Goal: Register for event/course

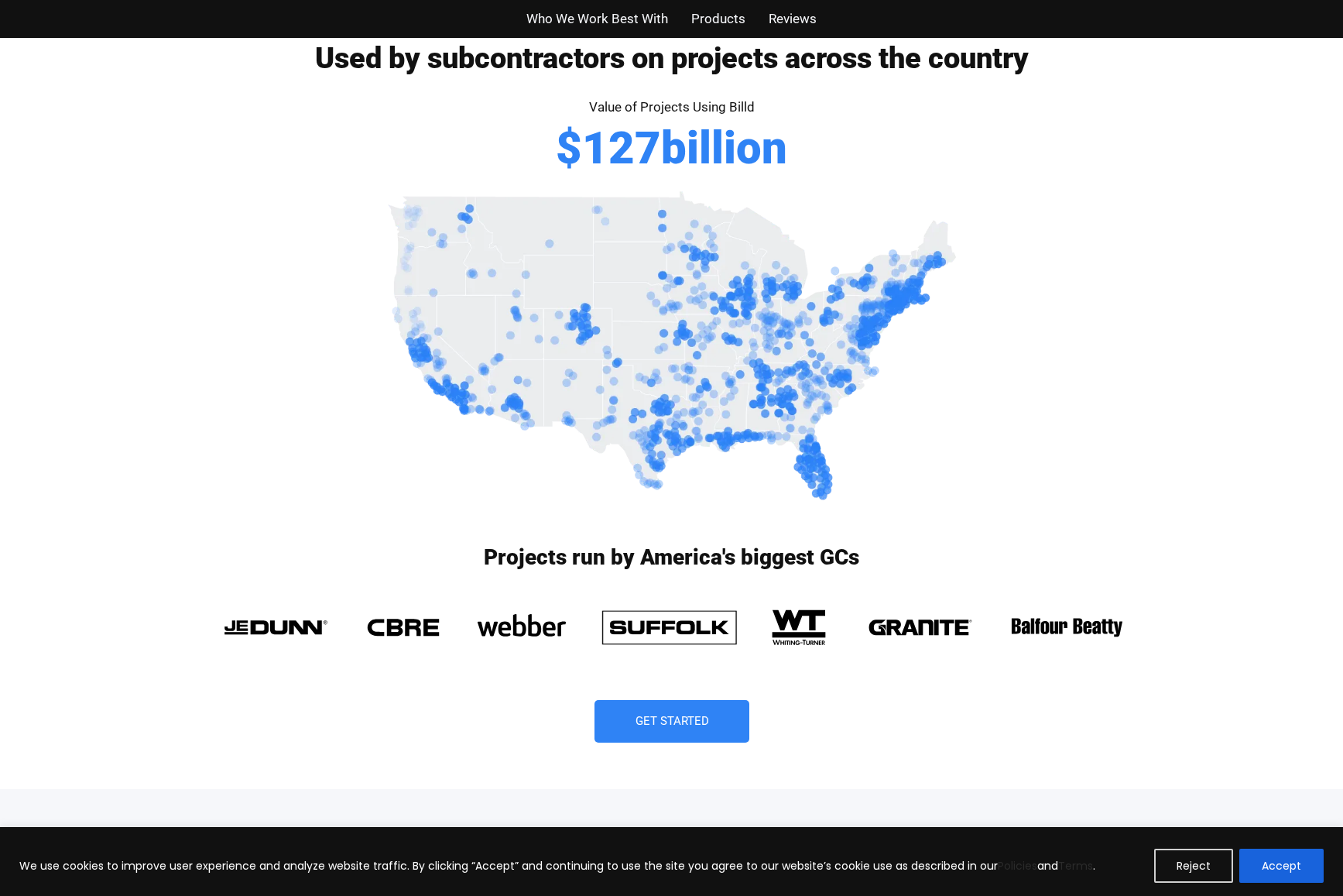
scroll to position [1084, 0]
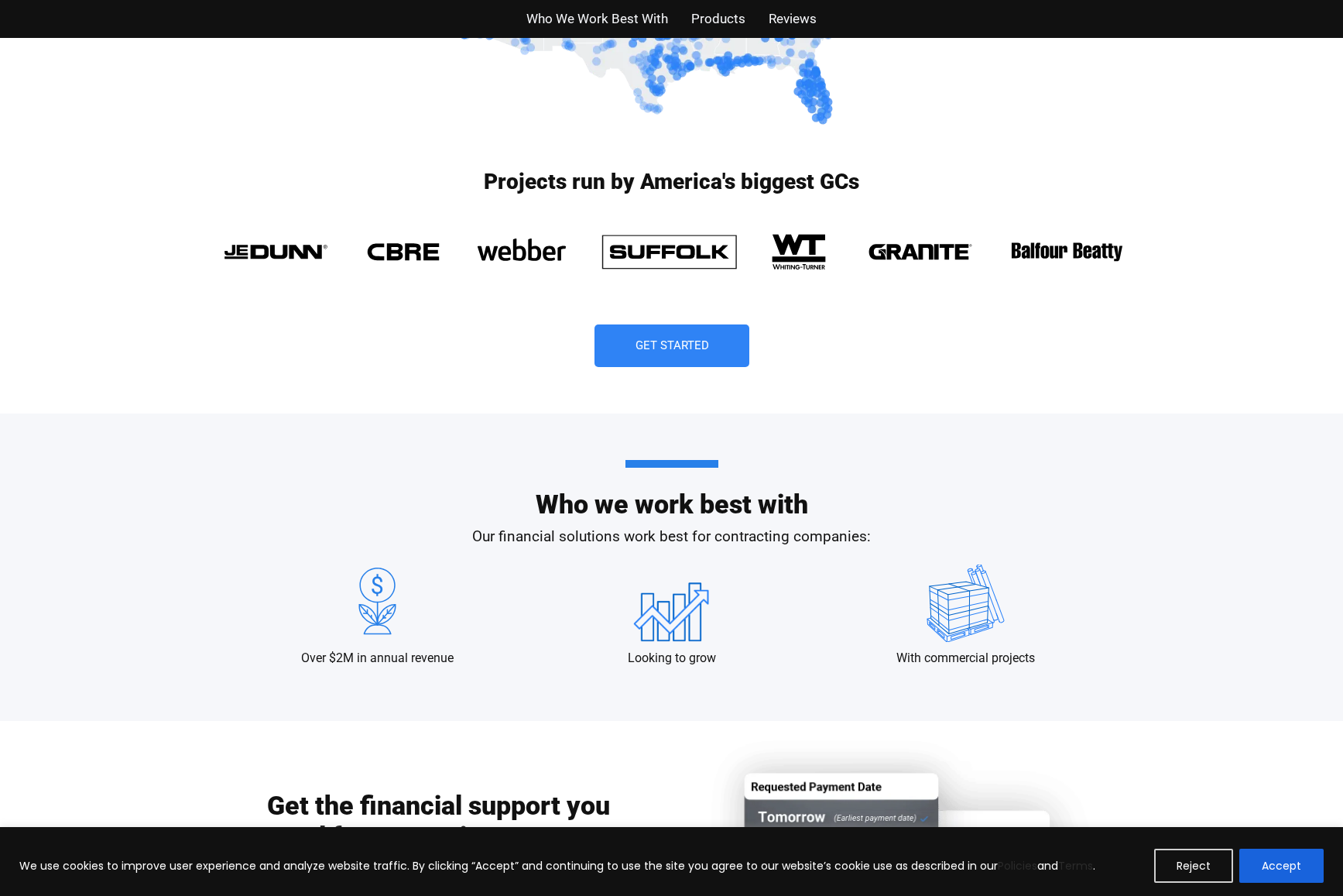
click at [1295, 854] on button "Accept" at bounding box center [1282, 865] width 85 height 34
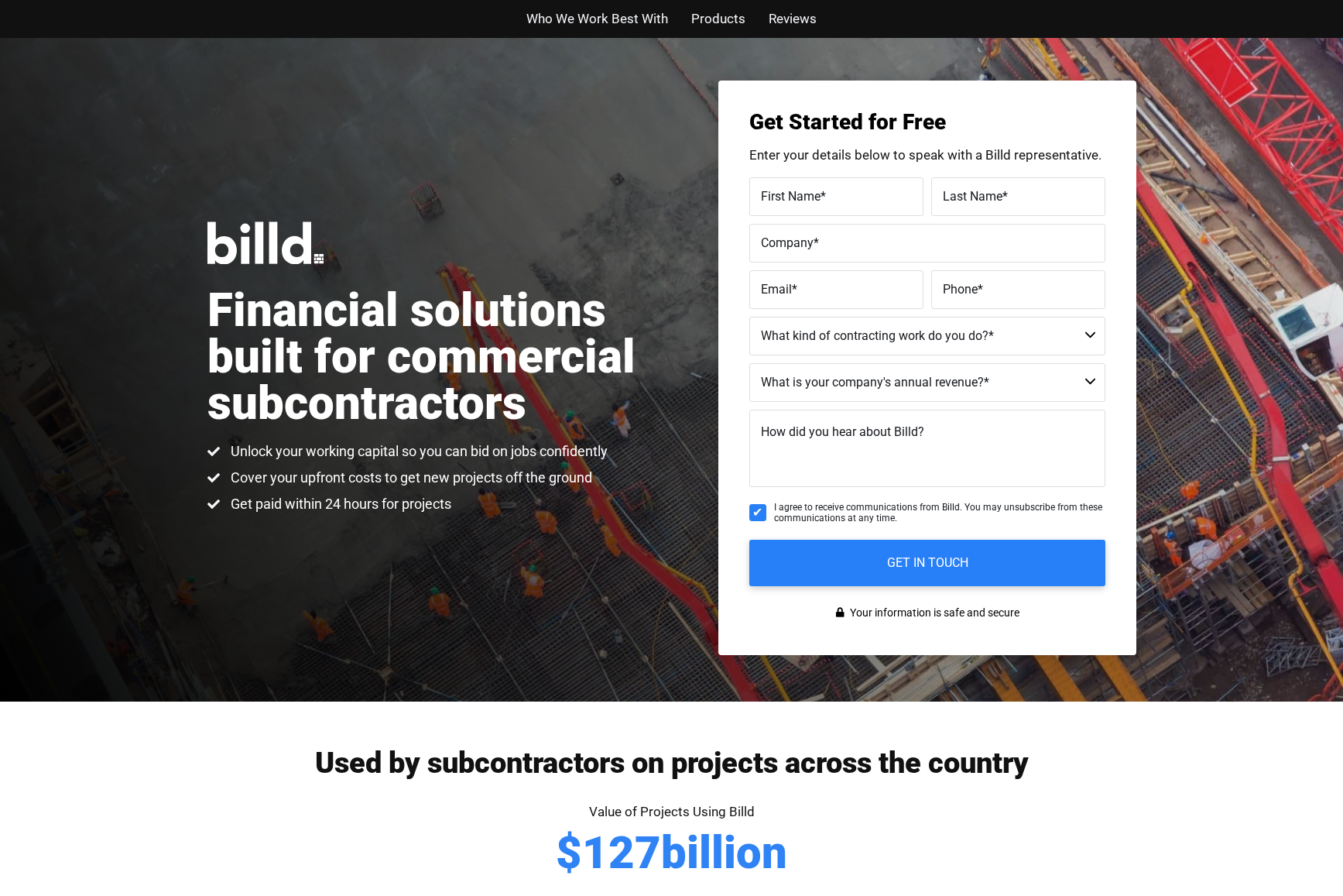
scroll to position [0, 0]
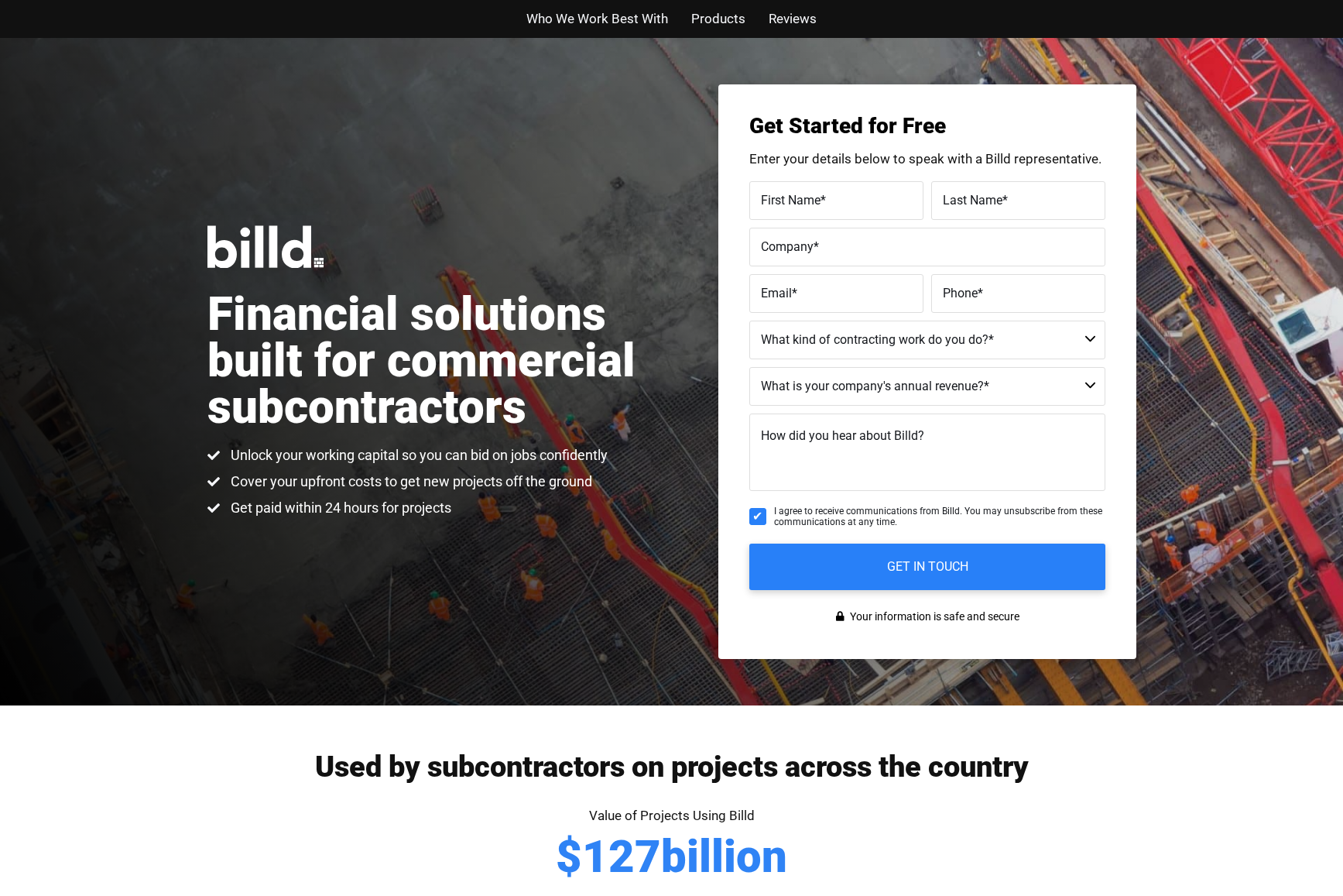
click at [591, 14] on span "Who We Work Best With" at bounding box center [597, 19] width 142 height 22
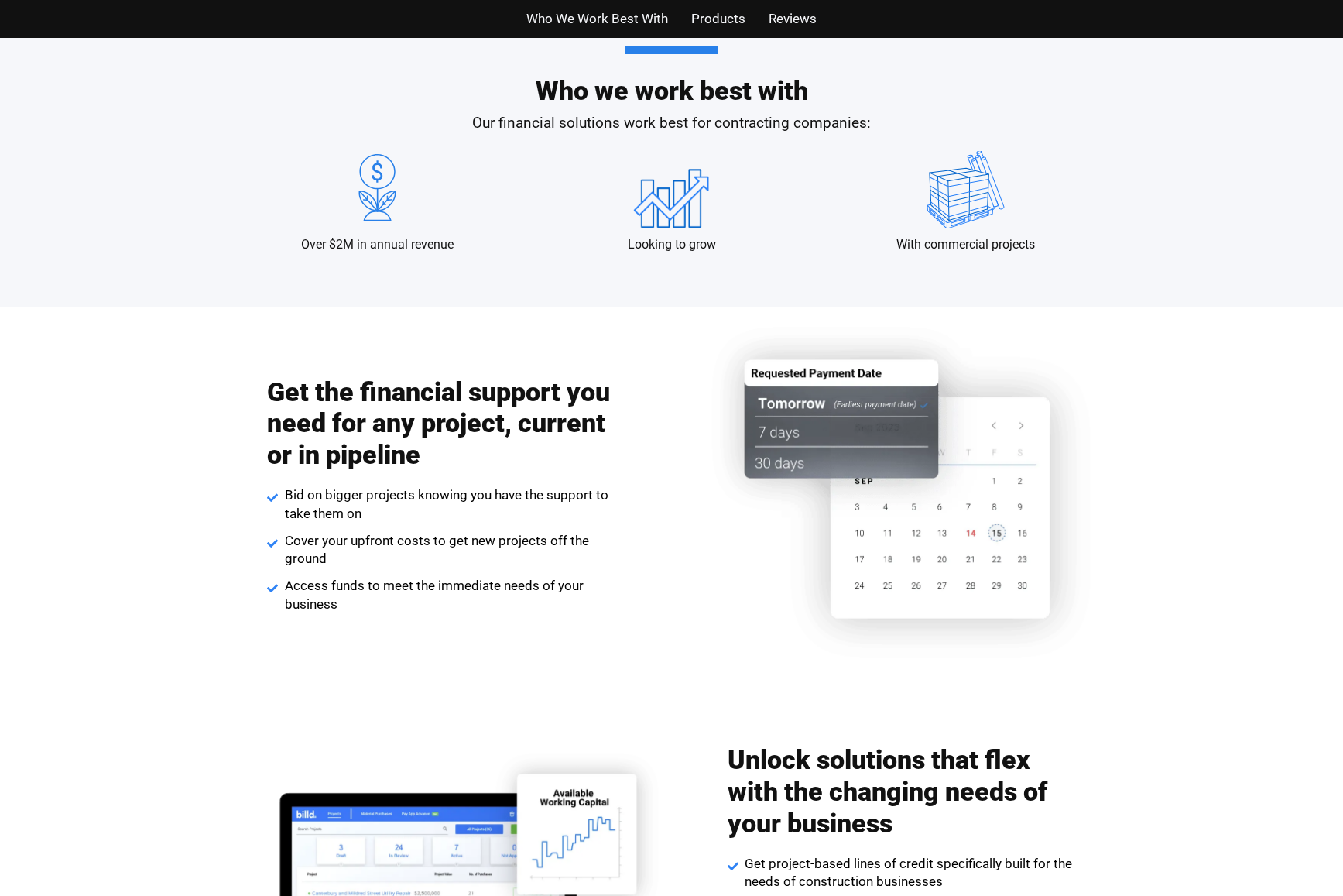
click at [701, 22] on span "Products" at bounding box center [718, 19] width 54 height 22
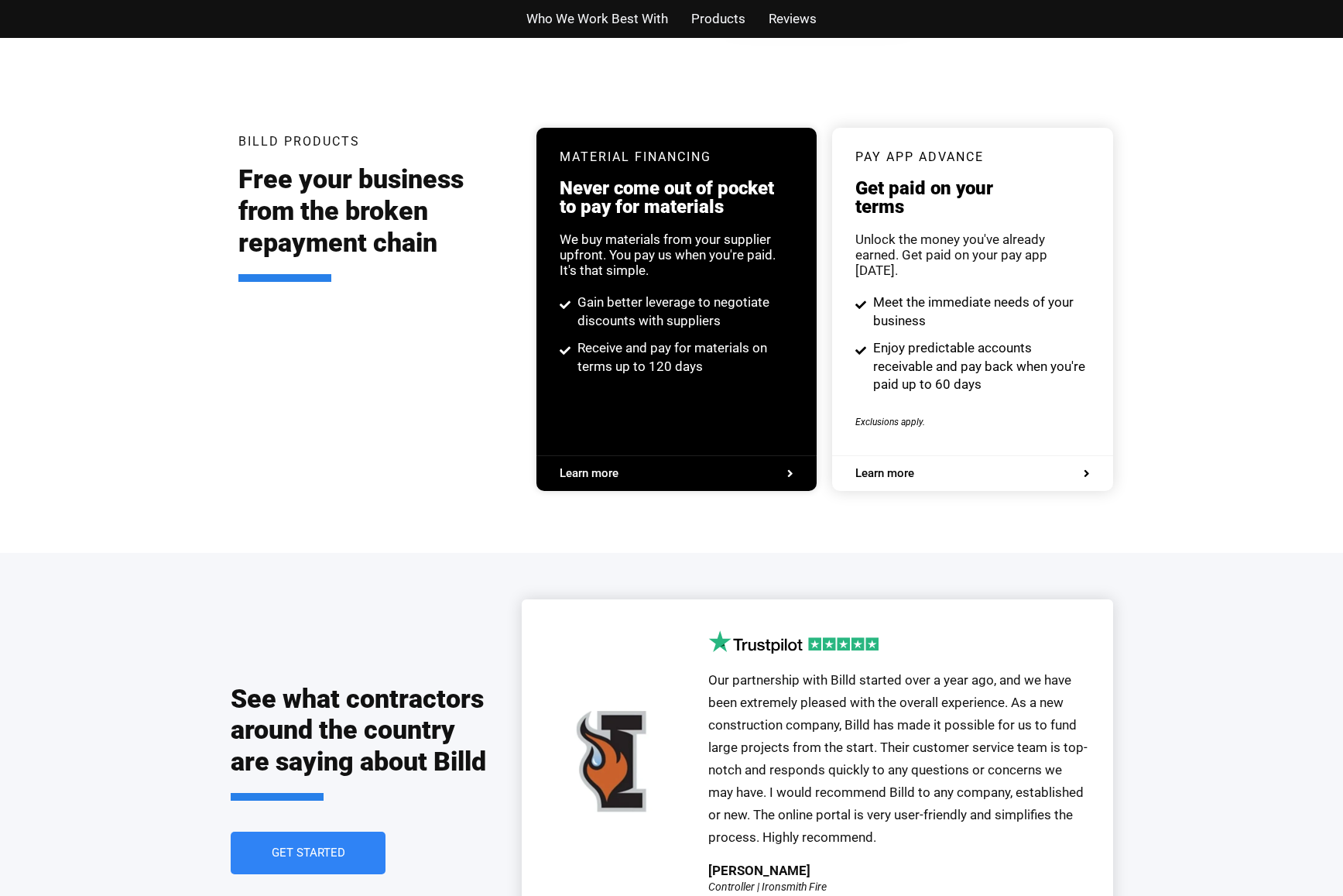
scroll to position [2951, 0]
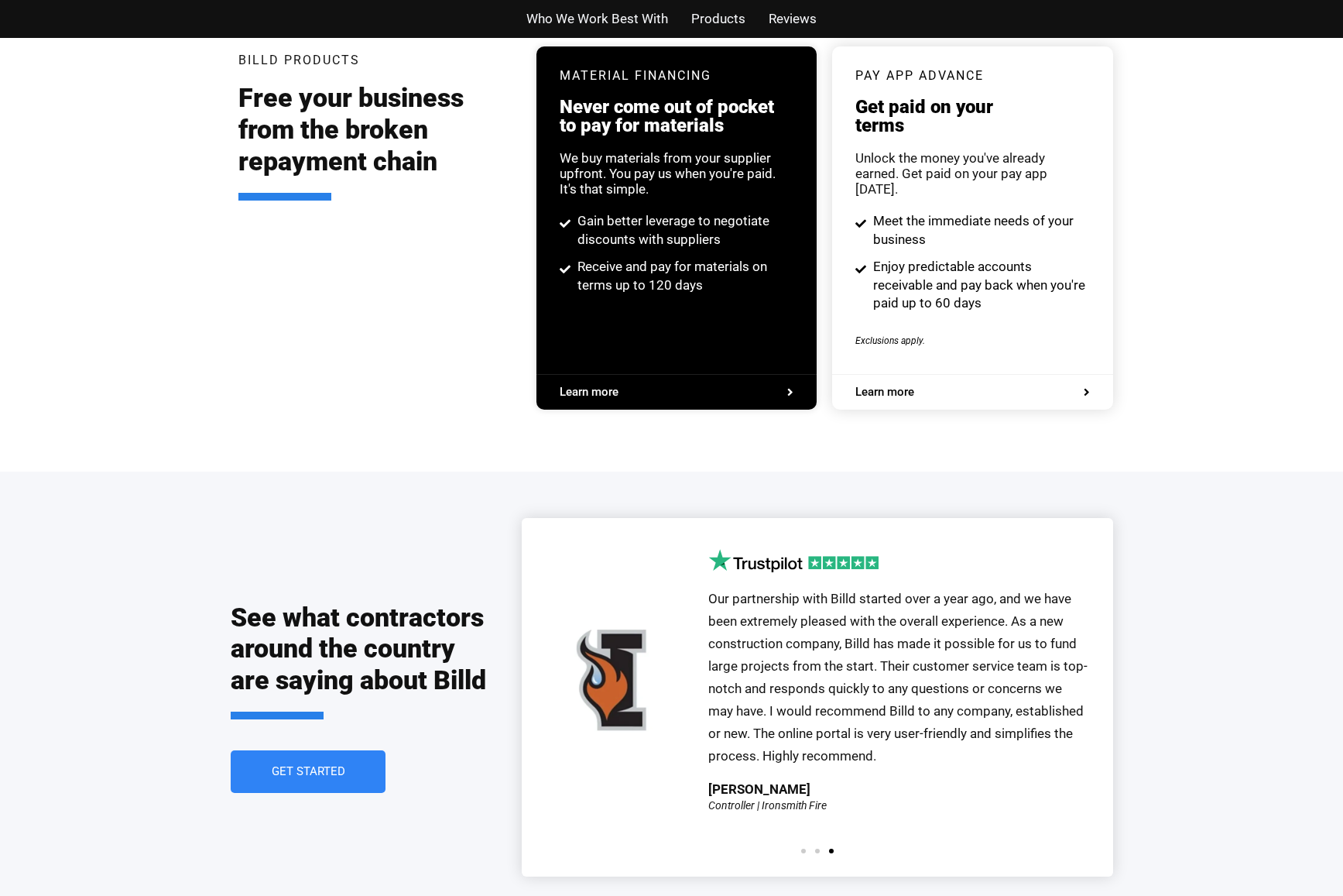
click at [777, 21] on span "Reviews" at bounding box center [793, 19] width 48 height 22
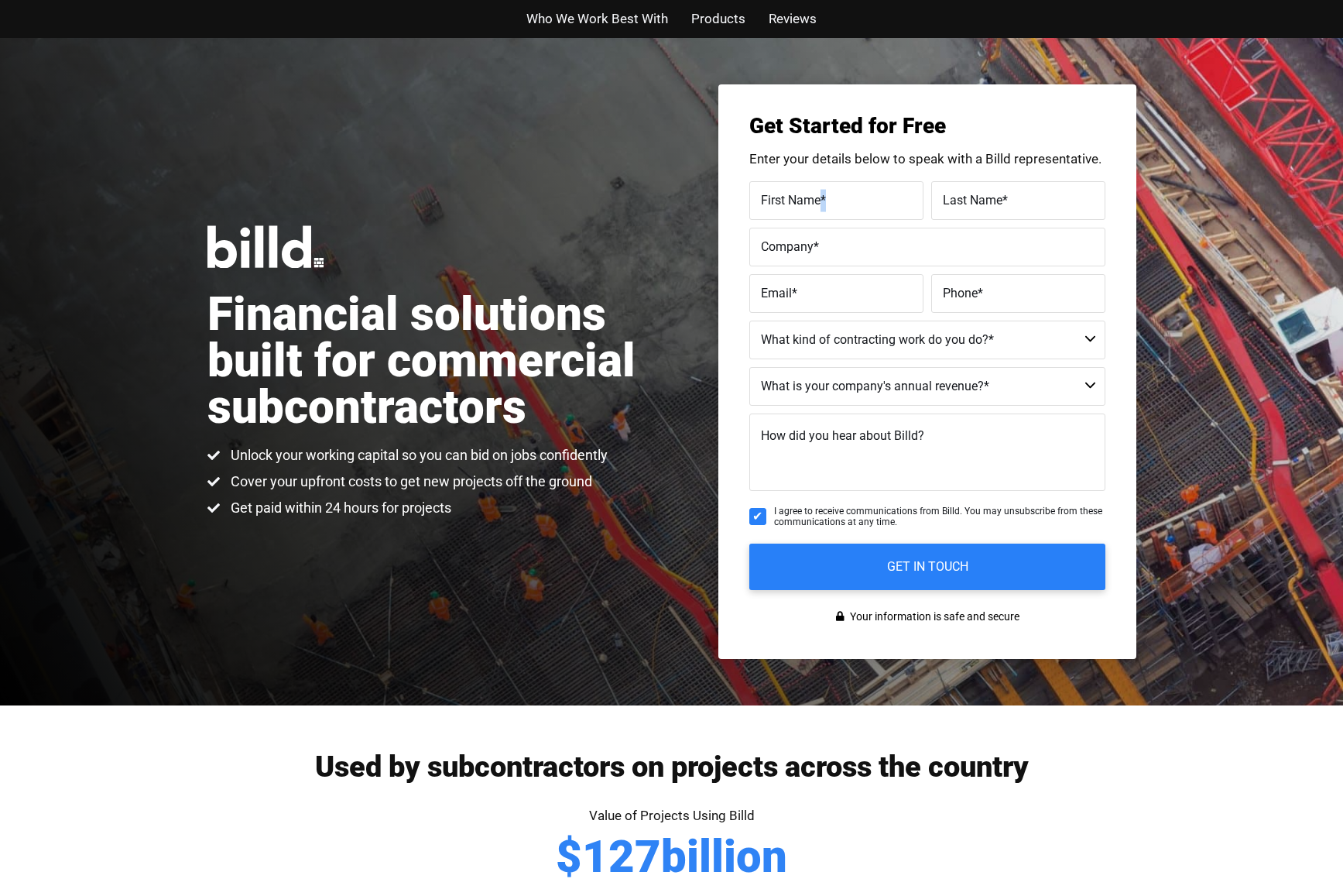
click at [827, 193] on label "First Name *" at bounding box center [836, 199] width 151 height 22
click at [830, 201] on label "First Name *" at bounding box center [836, 199] width 151 height 22
click at [830, 201] on input "First Name *" at bounding box center [837, 200] width 175 height 39
drag, startPoint x: 902, startPoint y: 849, endPoint x: 992, endPoint y: 482, distance: 377.9
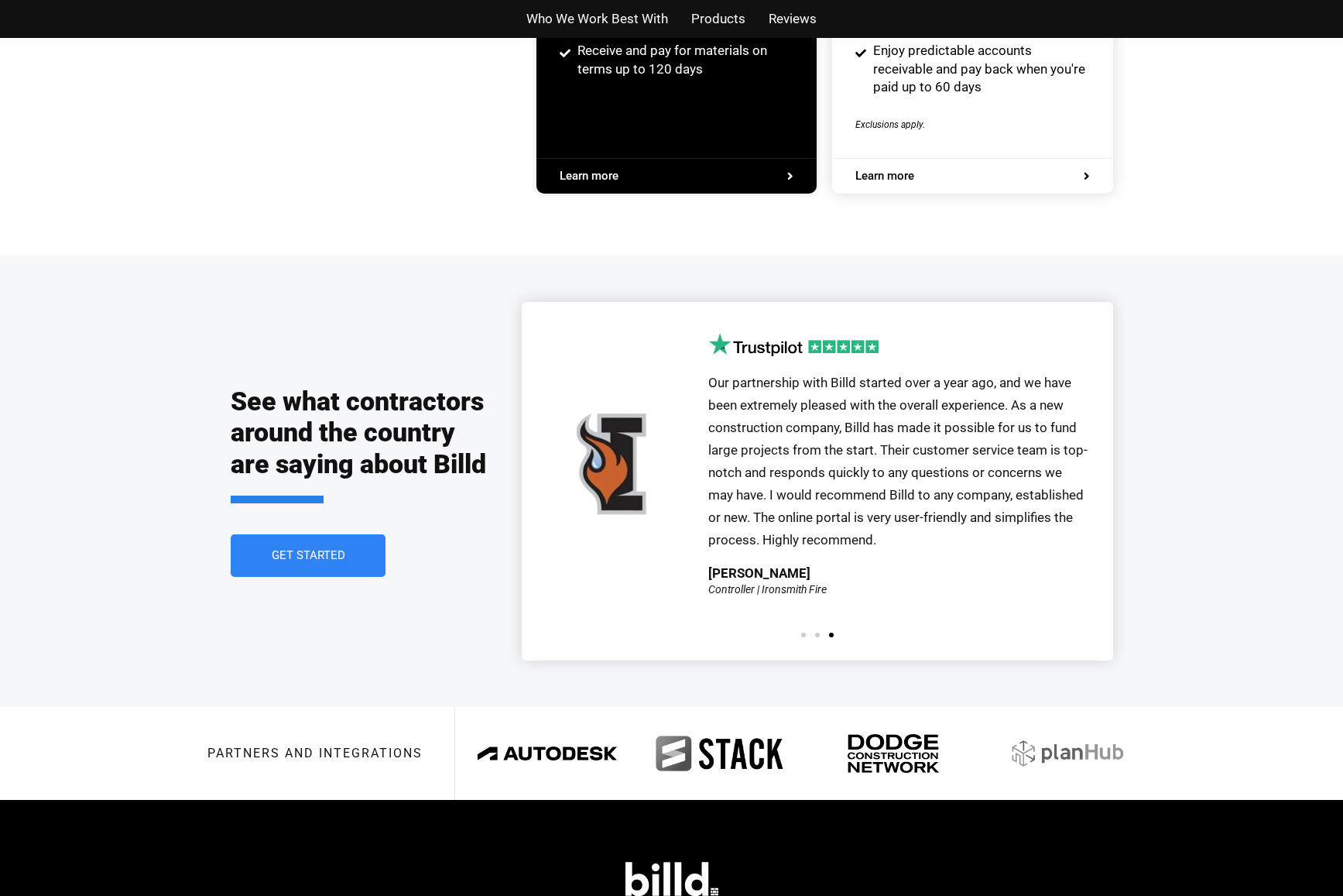
scroll to position [3266, 0]
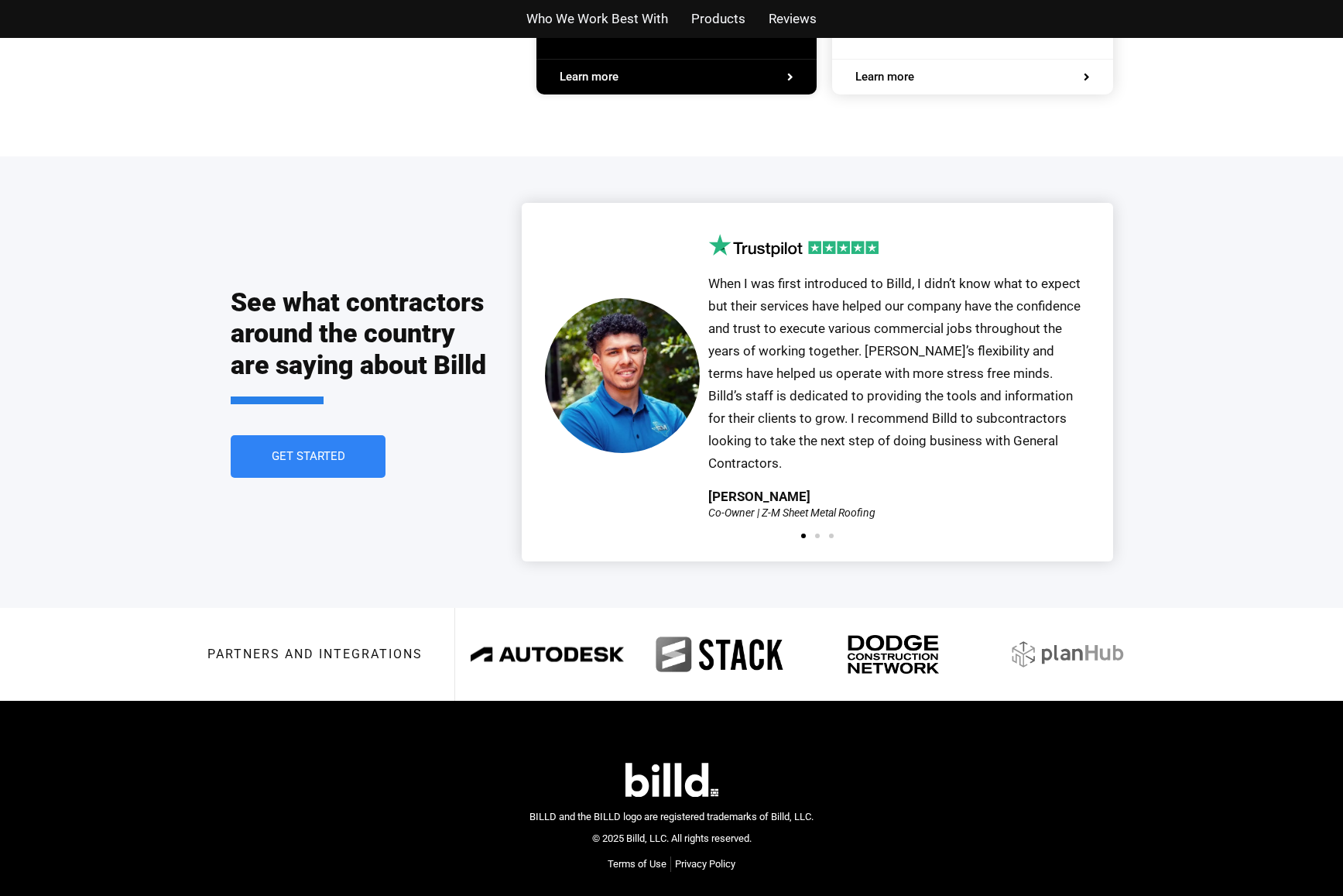
click at [568, 624] on img at bounding box center [548, 654] width 153 height 60
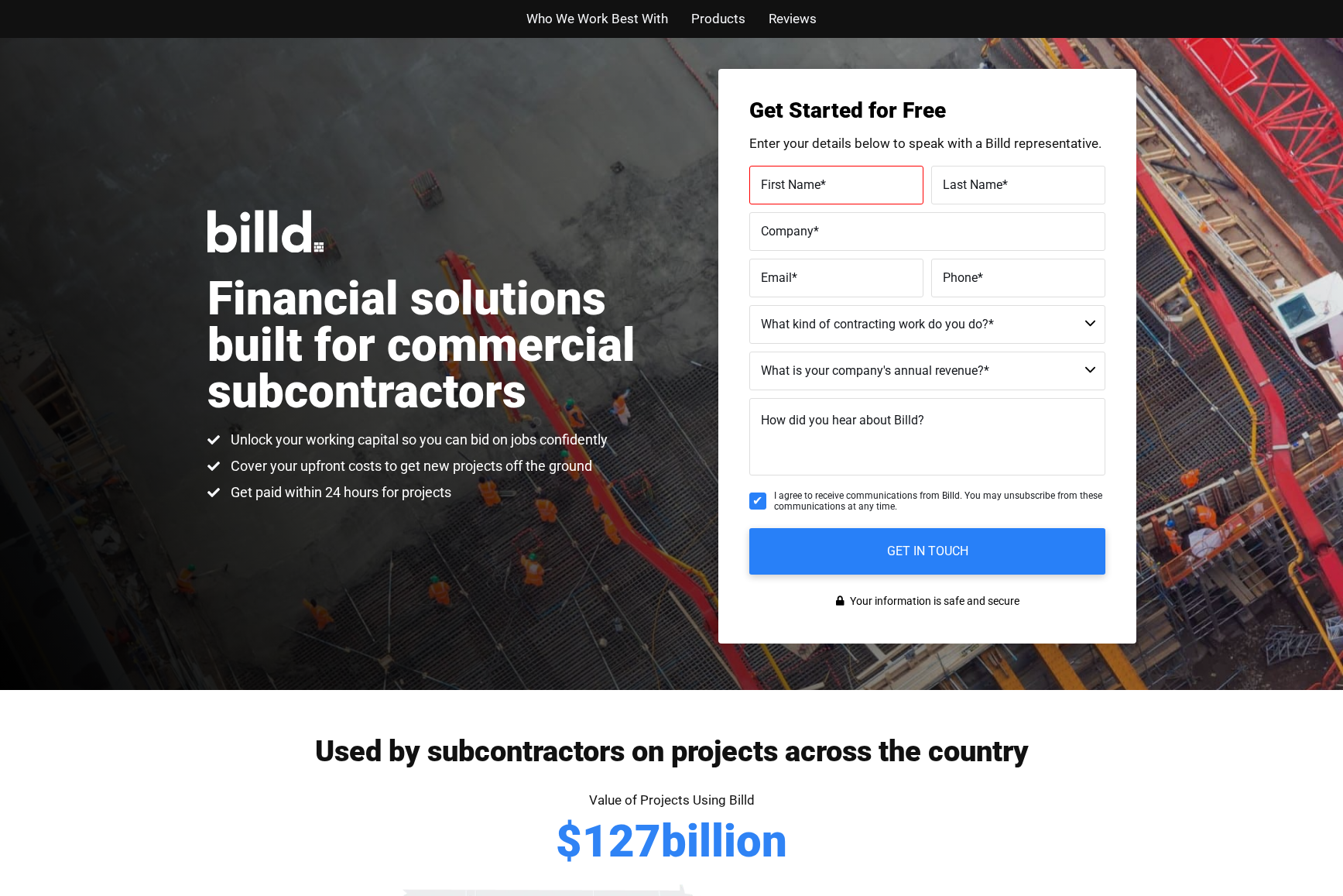
scroll to position [0, 0]
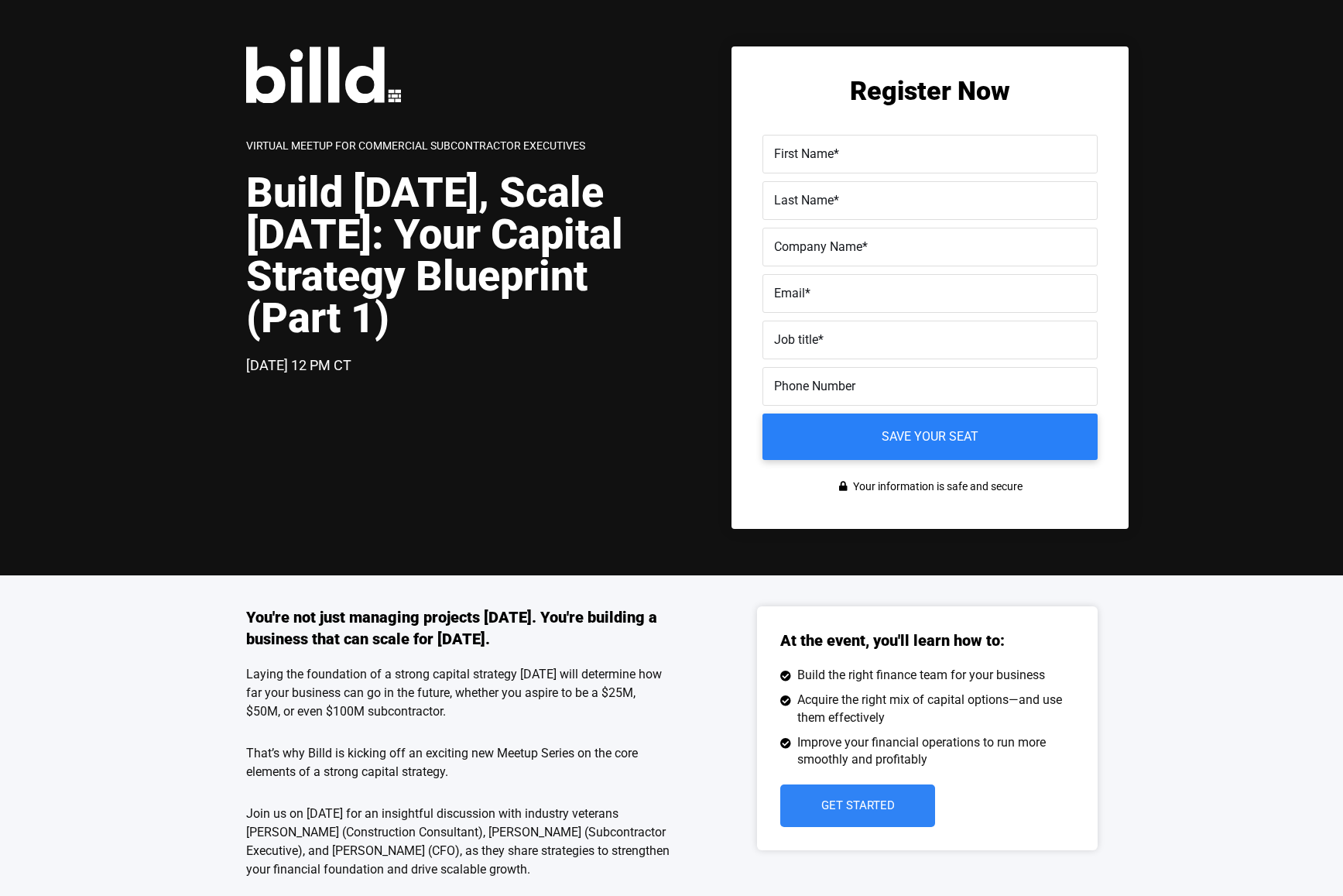
click at [822, 153] on span "First Name" at bounding box center [804, 153] width 60 height 15
click at [822, 153] on input "First Name *" at bounding box center [930, 154] width 335 height 39
type input "[PERSON_NAME]"
type input "Austin ISD Economic Oppourtunity Office"
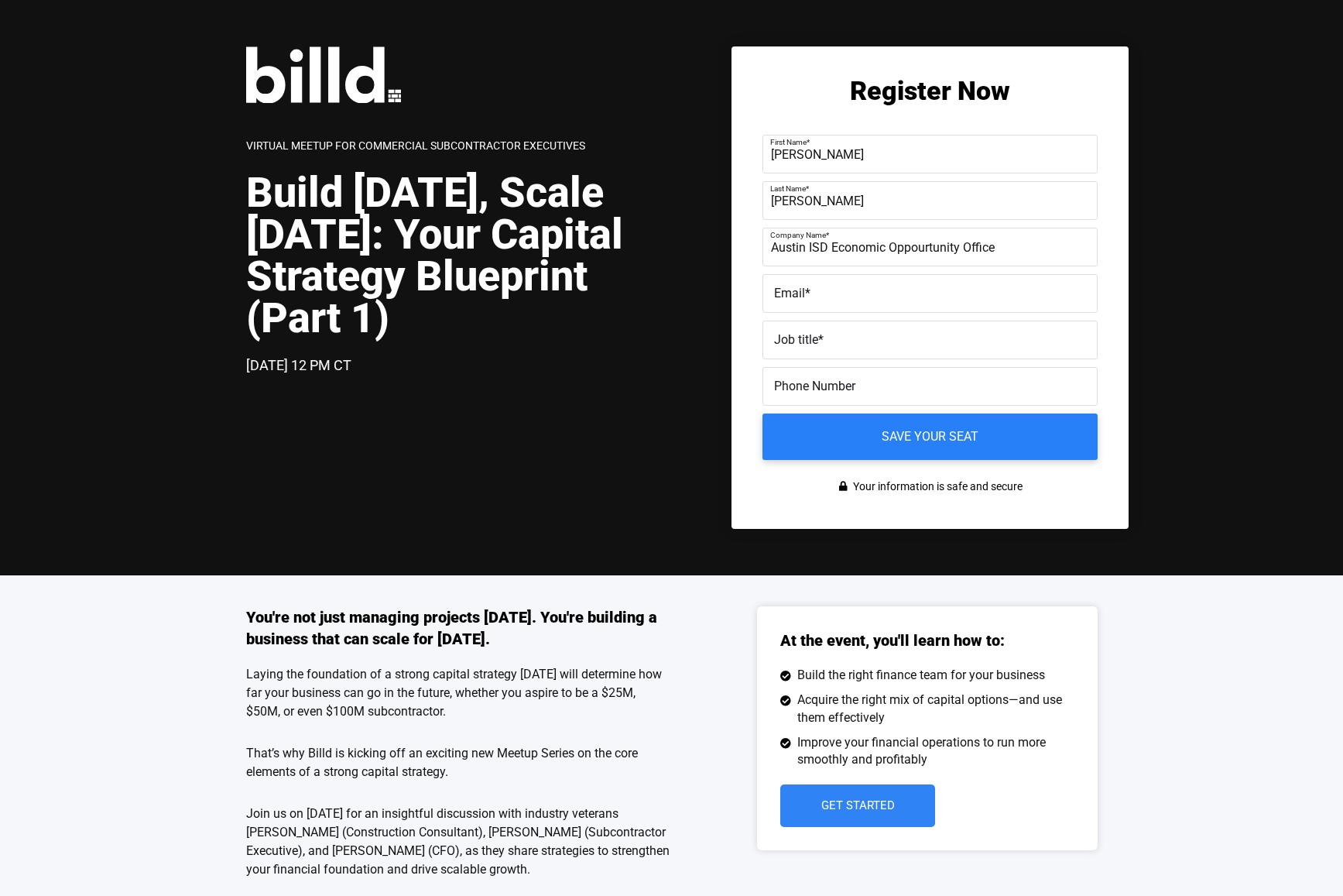
click at [901, 242] on label "Company Name *" at bounding box center [929, 235] width 316 height 22
click at [901, 242] on input "Austin ISD Economic Oppourtunity Office" at bounding box center [930, 247] width 335 height 39
click at [911, 250] on input "Austin ISD Economic Oppourtunity Office" at bounding box center [930, 247] width 335 height 39
click at [912, 250] on input "Austin ISD Economic Oppourtunity Office" at bounding box center [930, 247] width 335 height 39
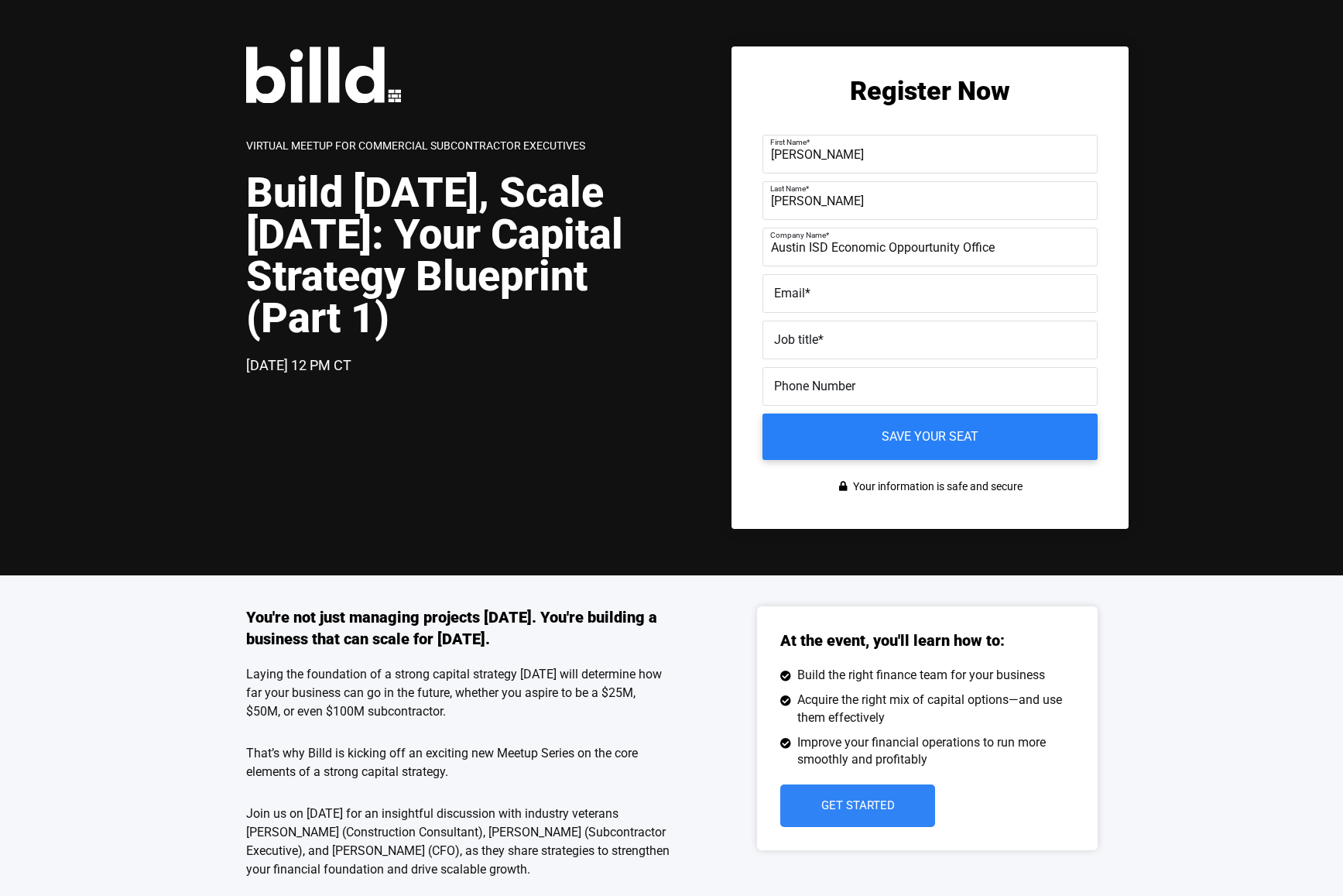
click at [918, 250] on input "Austin ISD Economic Oppourtunity Office" at bounding box center [930, 247] width 335 height 39
click at [979, 249] on input "Austin ISD Economic Oppourtunity Office" at bounding box center [930, 247] width 335 height 39
click at [934, 244] on label "Company Name *" at bounding box center [929, 235] width 316 height 22
click at [934, 244] on input "Austin ISD Economic Oppourtunity Office" at bounding box center [930, 247] width 335 height 39
click at [939, 247] on input "Austin ISD Economic Oppourtunity Office" at bounding box center [930, 247] width 335 height 39
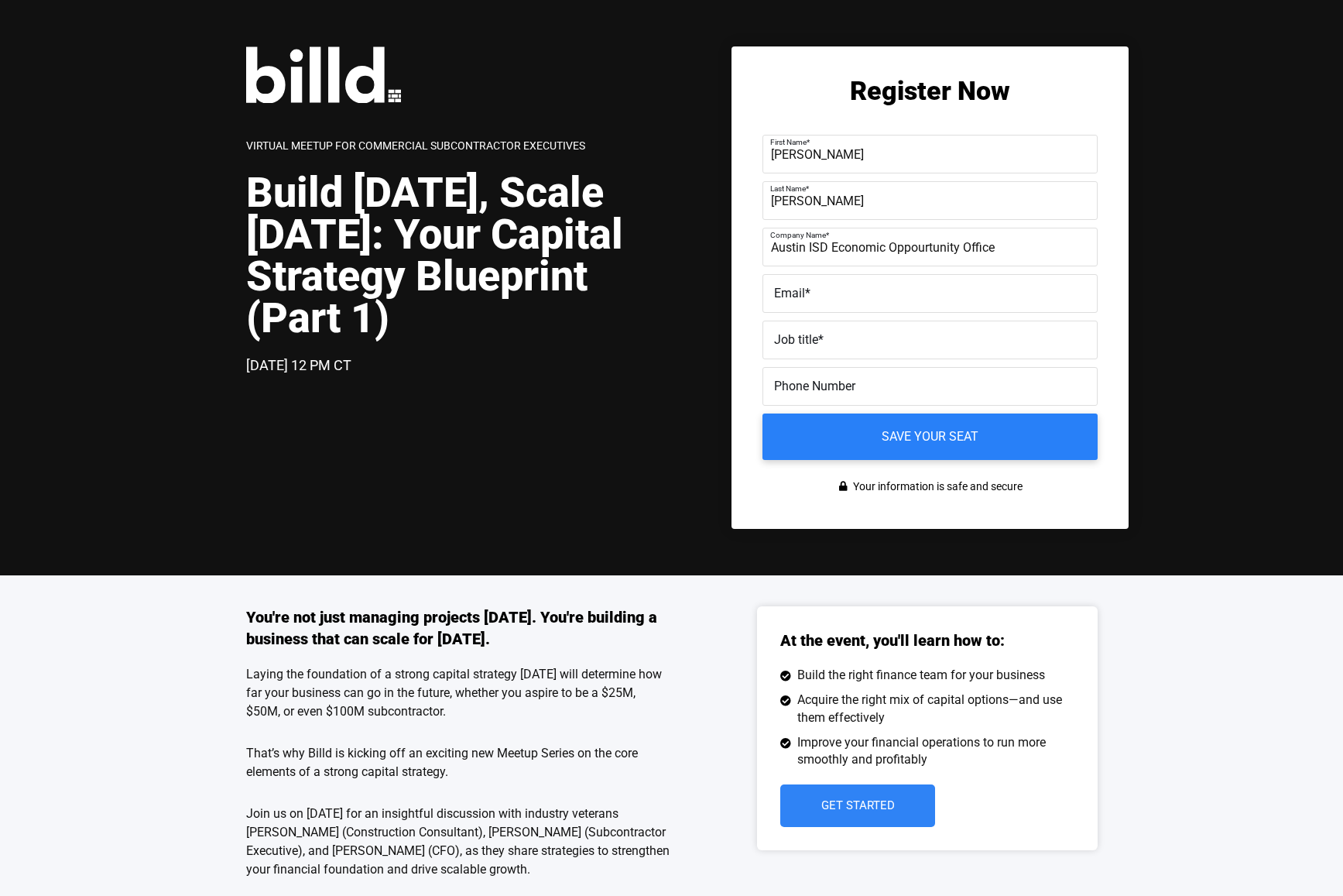
click at [920, 285] on label "Email *" at bounding box center [930, 293] width 312 height 22
click at [920, 285] on input "Email *" at bounding box center [930, 294] width 335 height 39
type input "Larry.Williams@austinisd.org"
type input "(512) 626-8926"
click at [879, 346] on label "Job title *" at bounding box center [930, 340] width 312 height 22
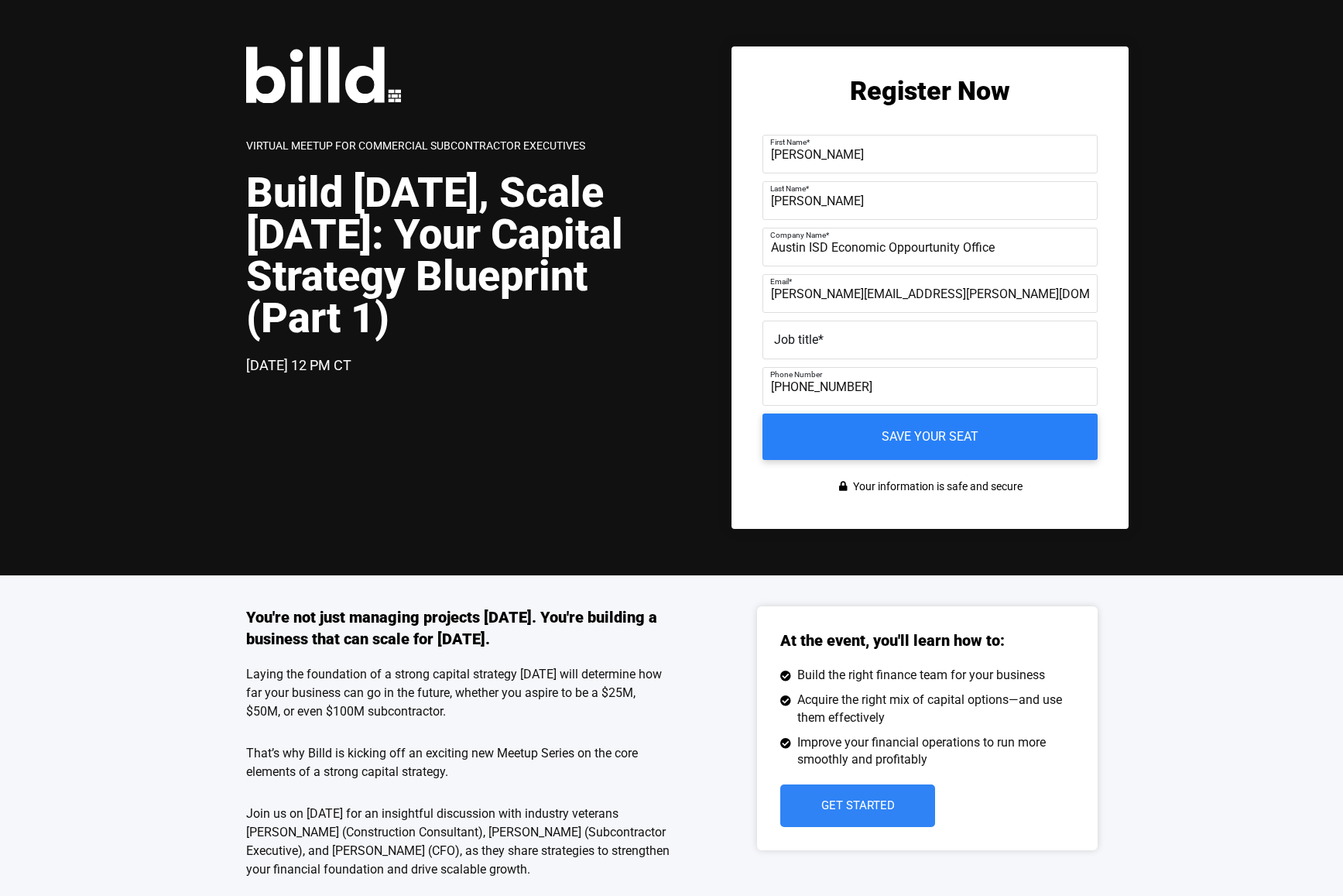
click at [879, 346] on input "Job title *" at bounding box center [930, 340] width 335 height 39
type input "Outreach Coordinator"
click at [942, 252] on input "Austin ISD Economic Oppourtunity Office" at bounding box center [930, 247] width 335 height 39
click at [912, 433] on input "Save your seat" at bounding box center [929, 437] width 352 height 49
